Goal: Find specific page/section

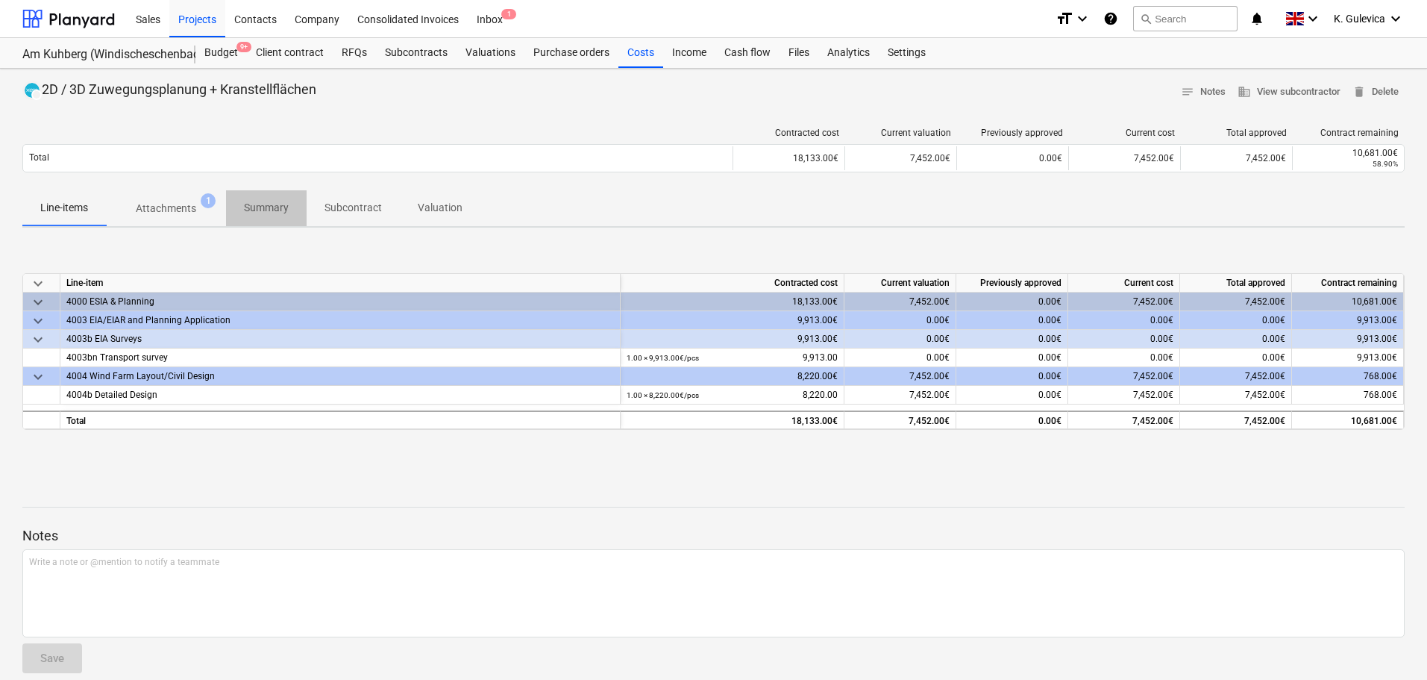
click at [274, 204] on p "Summary" at bounding box center [266, 208] width 45 height 16
